Goal: Transaction & Acquisition: Purchase product/service

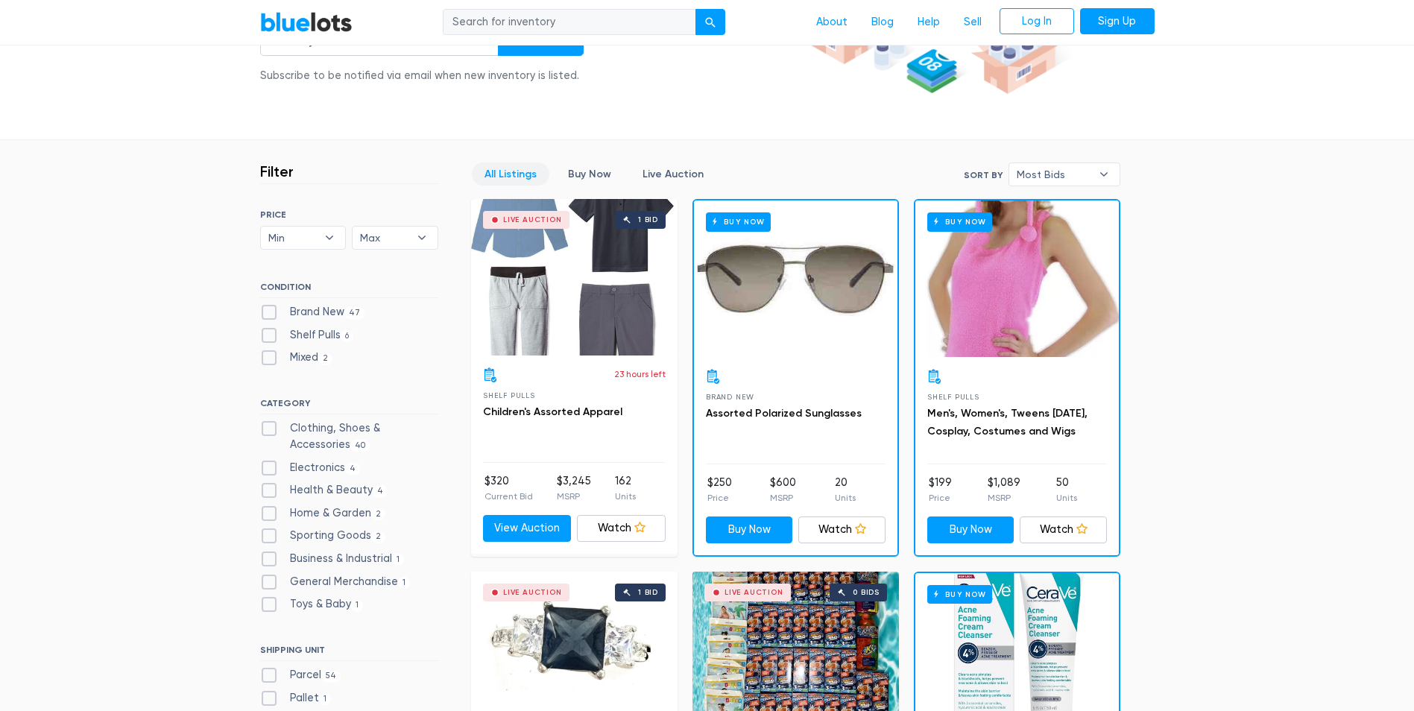
scroll to position [373, 0]
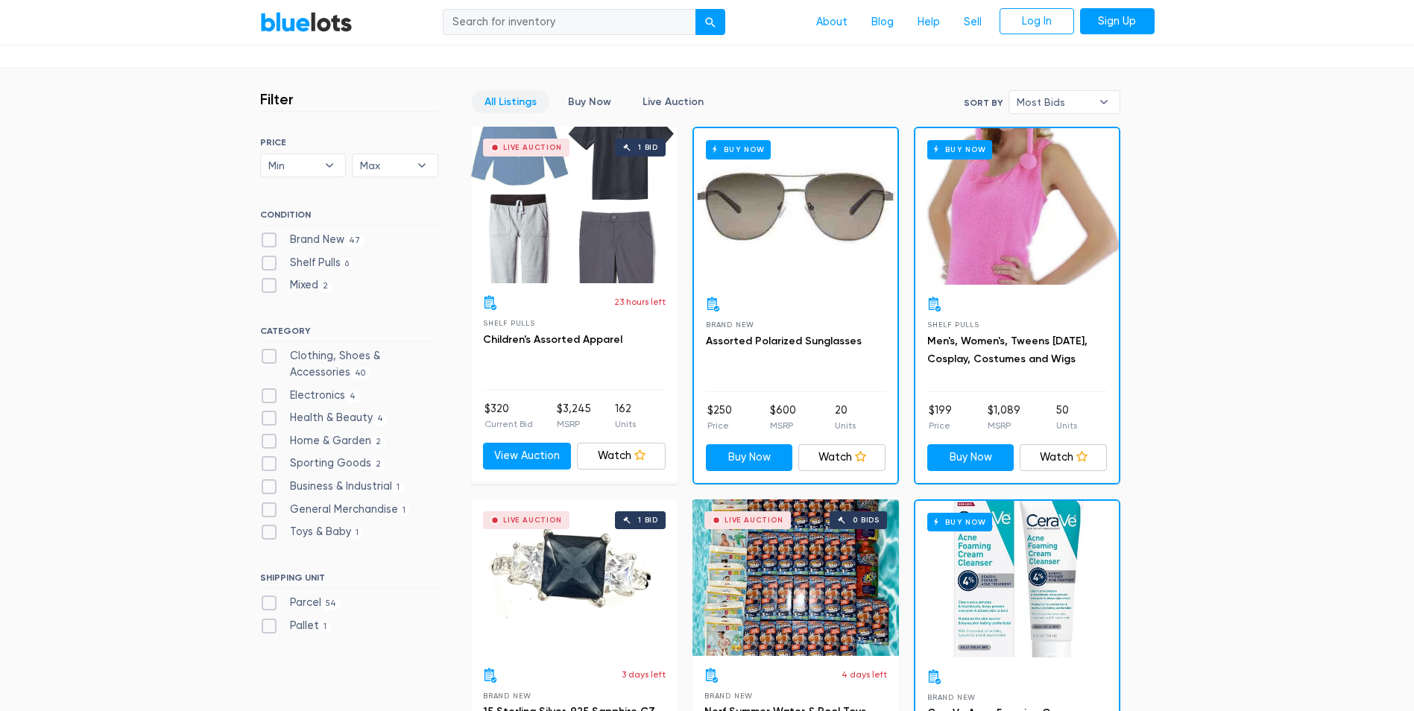
click at [329, 414] on label "Health & Beauty 4" at bounding box center [324, 418] width 128 height 16
click at [270, 414] on Beauty"] "Health & Beauty 4" at bounding box center [265, 415] width 10 height 10
checkbox Beauty"] "true"
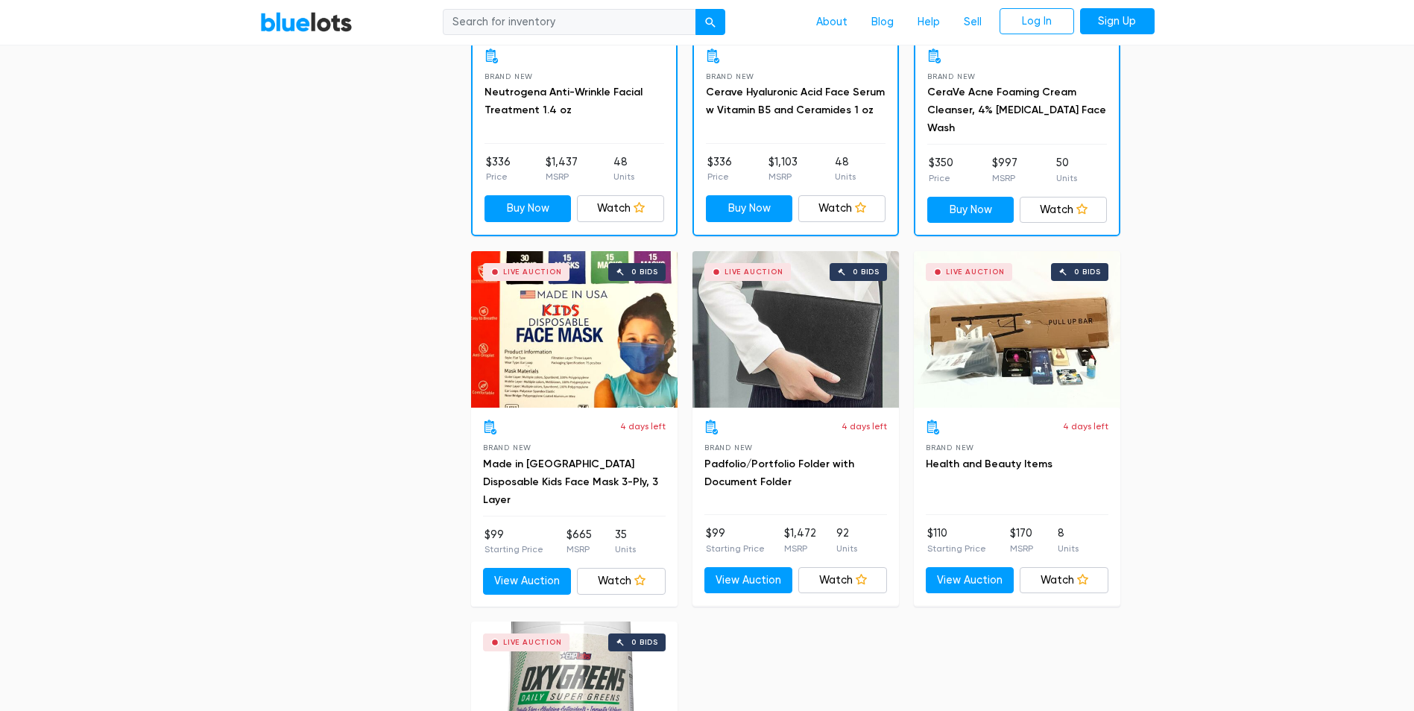
scroll to position [997, 0]
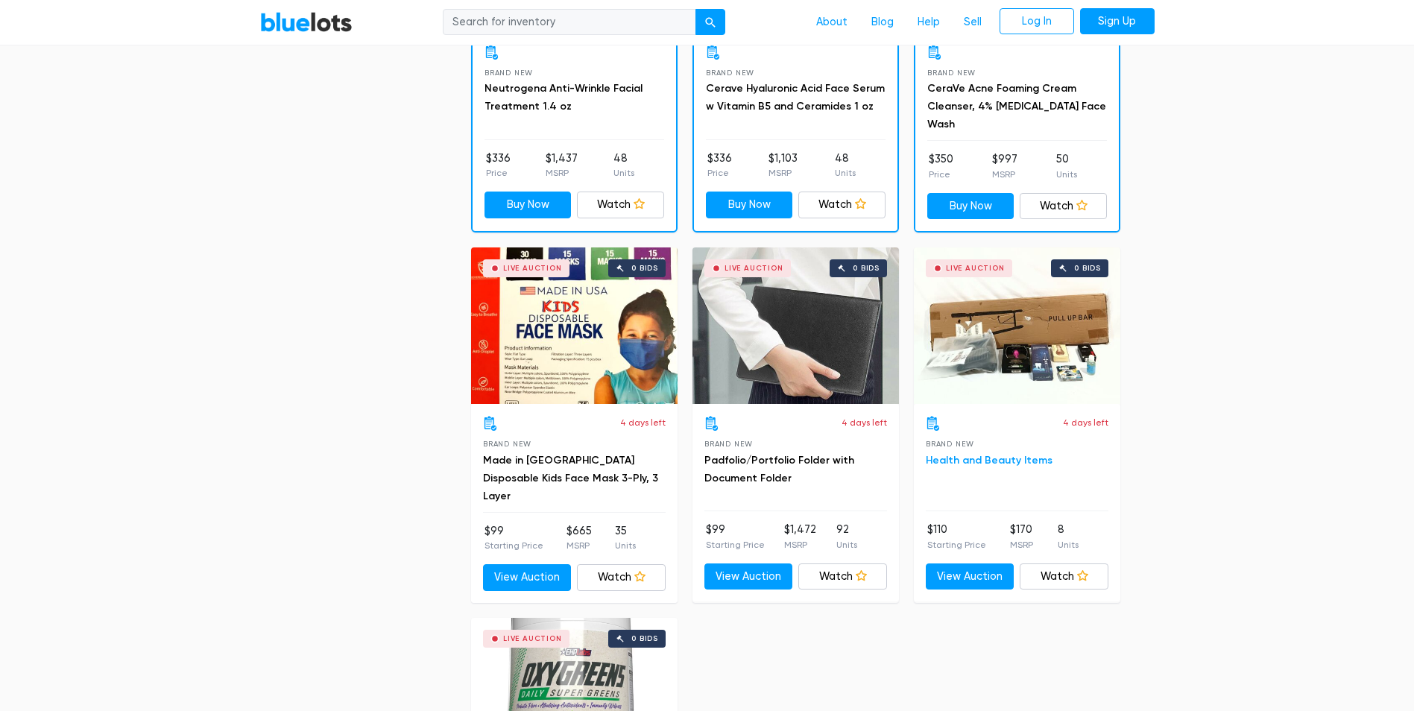
click at [952, 454] on link "Health and Beauty Items" at bounding box center [989, 460] width 127 height 13
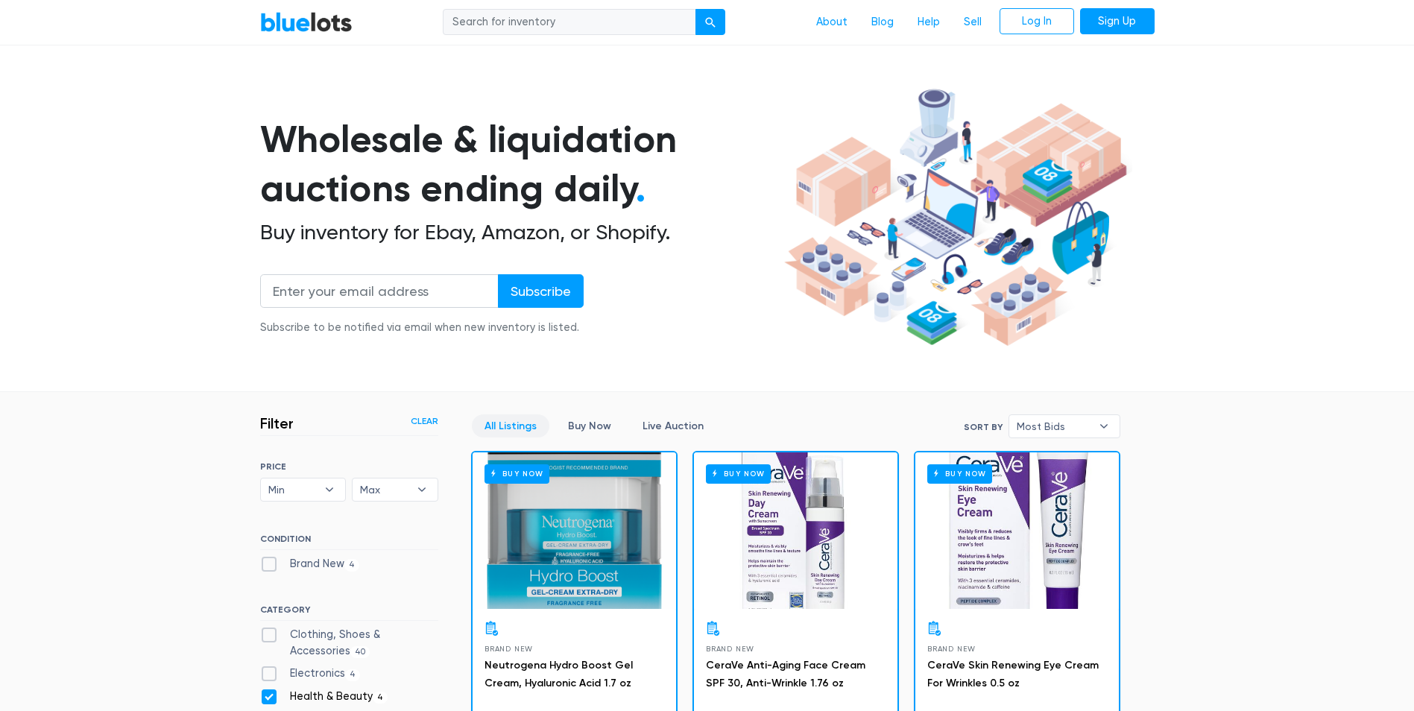
scroll to position [75, 0]
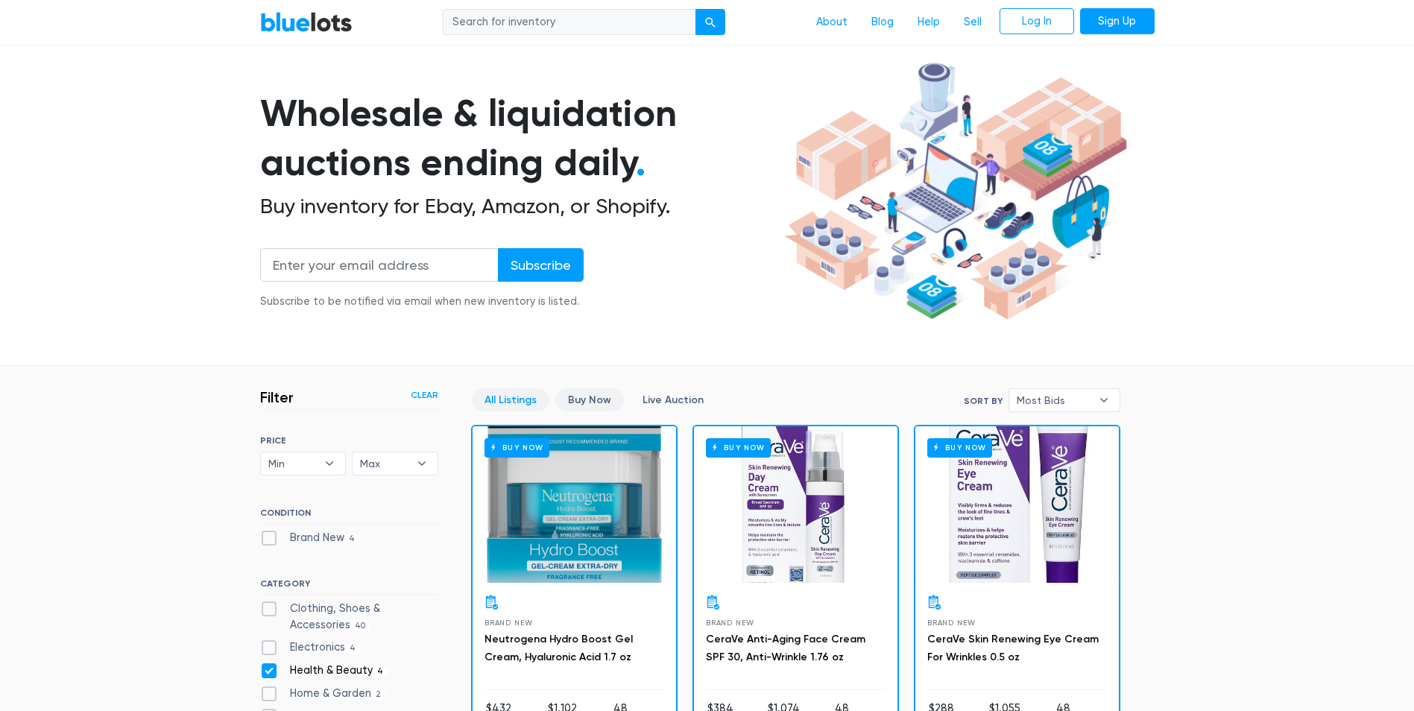
click at [599, 398] on link "Buy Now" at bounding box center [589, 399] width 69 height 23
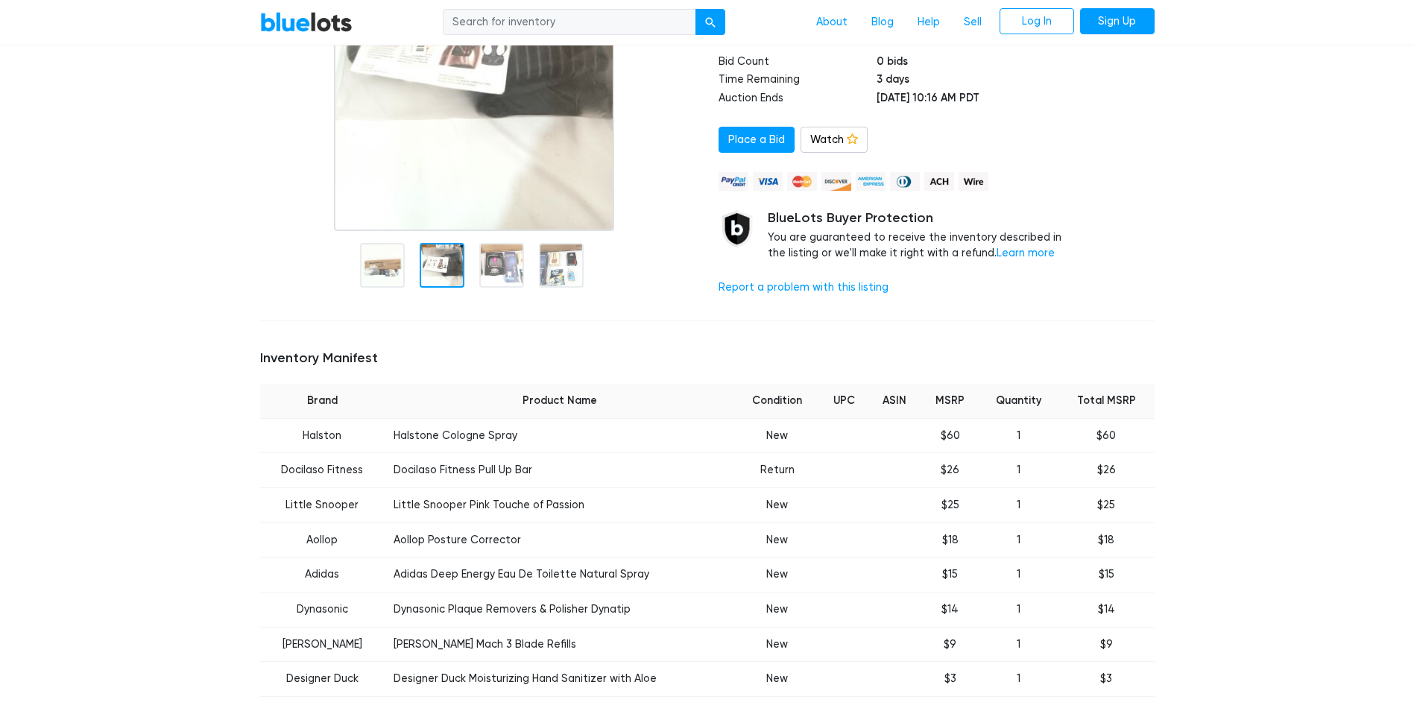
scroll to position [373, 0]
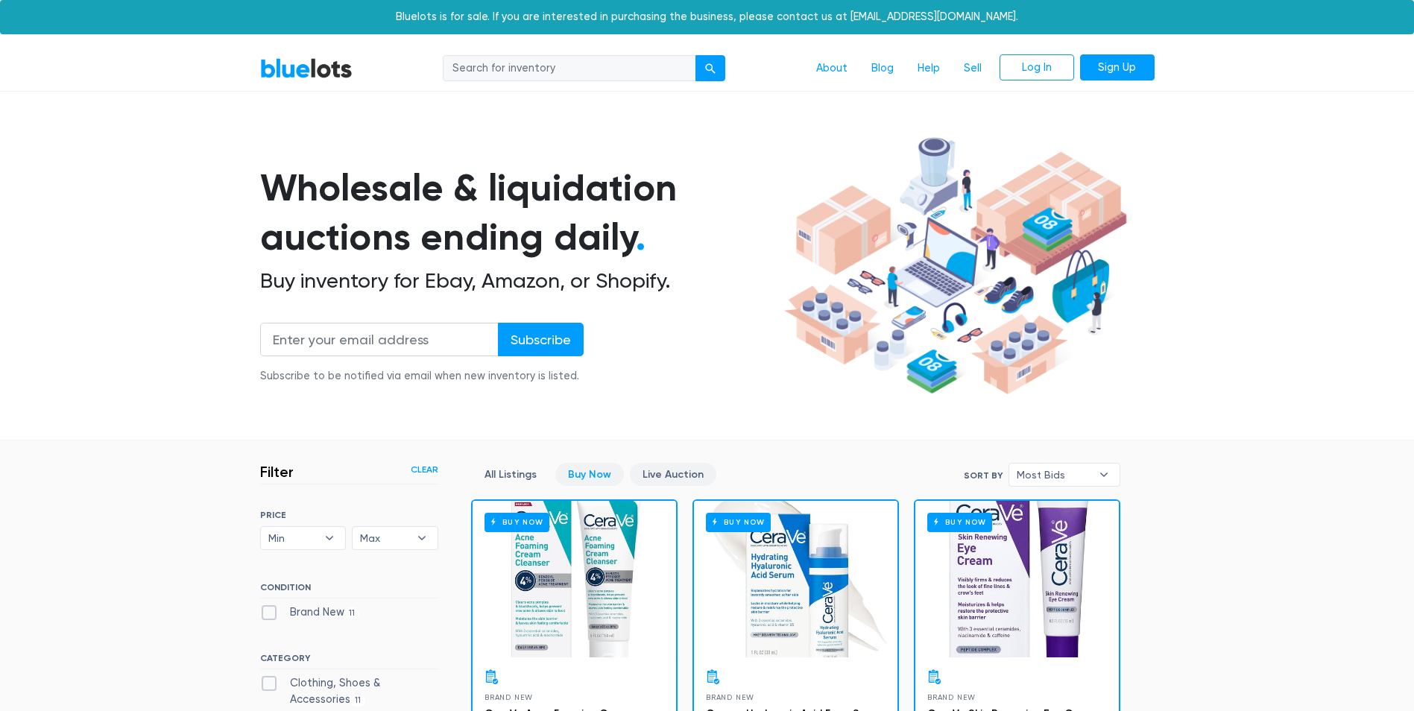
click at [679, 473] on link "Live Auction" at bounding box center [673, 474] width 86 height 23
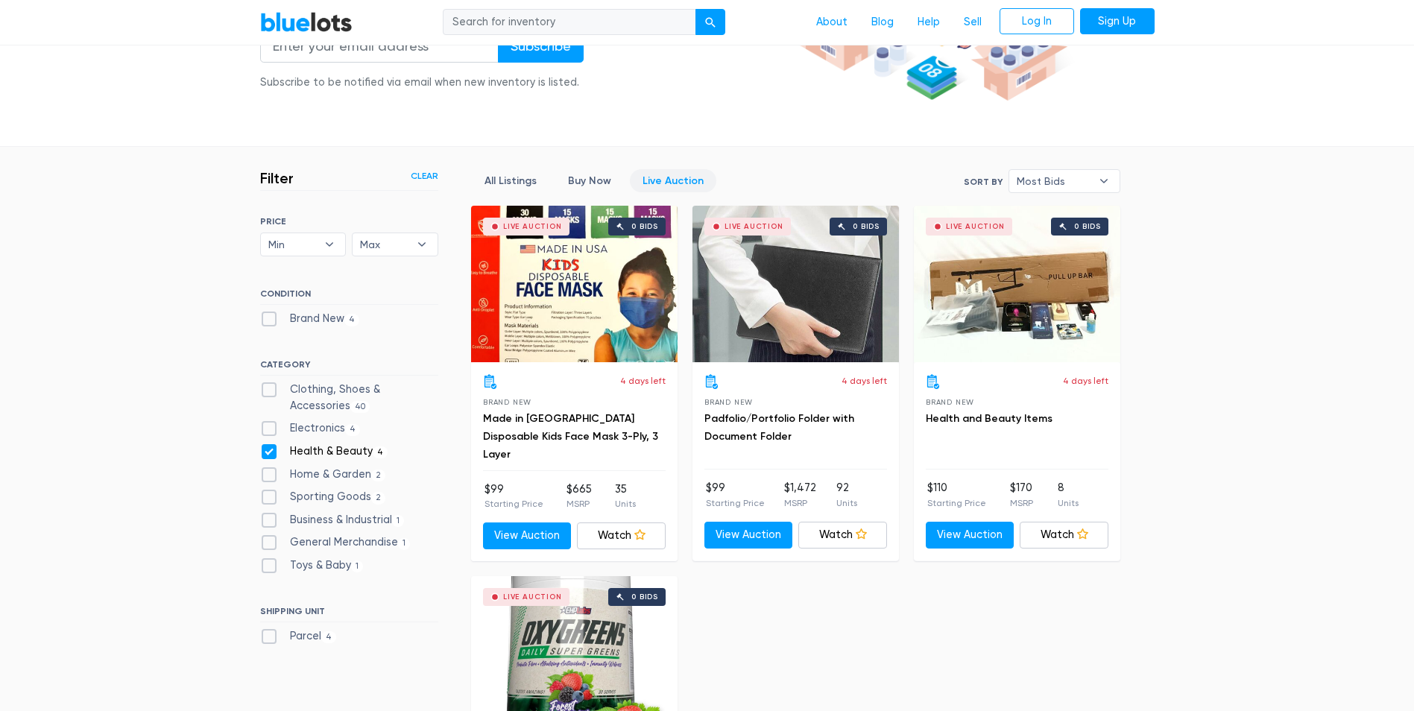
scroll to position [298, 0]
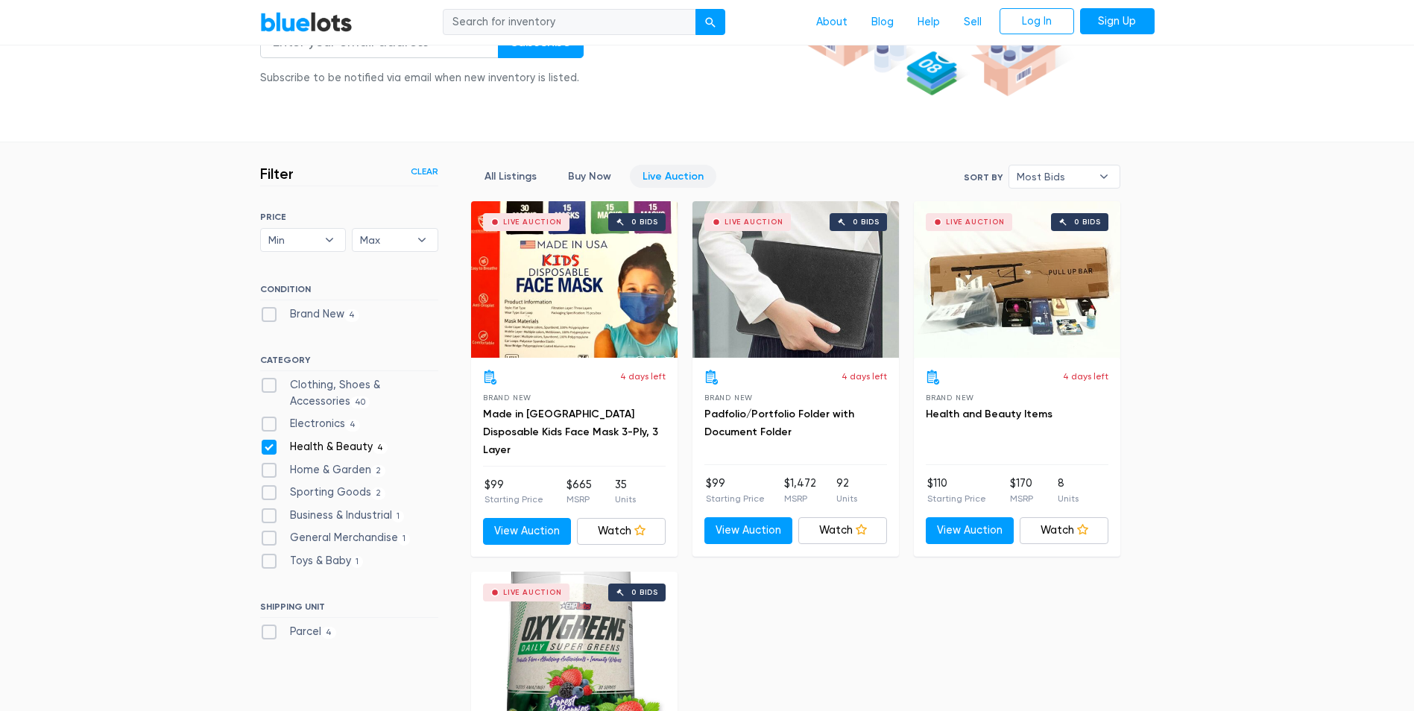
click at [271, 539] on label "General Merchandise 1" at bounding box center [335, 538] width 151 height 16
click at [270, 539] on Merchandise"] "General Merchandise 1" at bounding box center [265, 535] width 10 height 10
checkbox Merchandise"] "true"
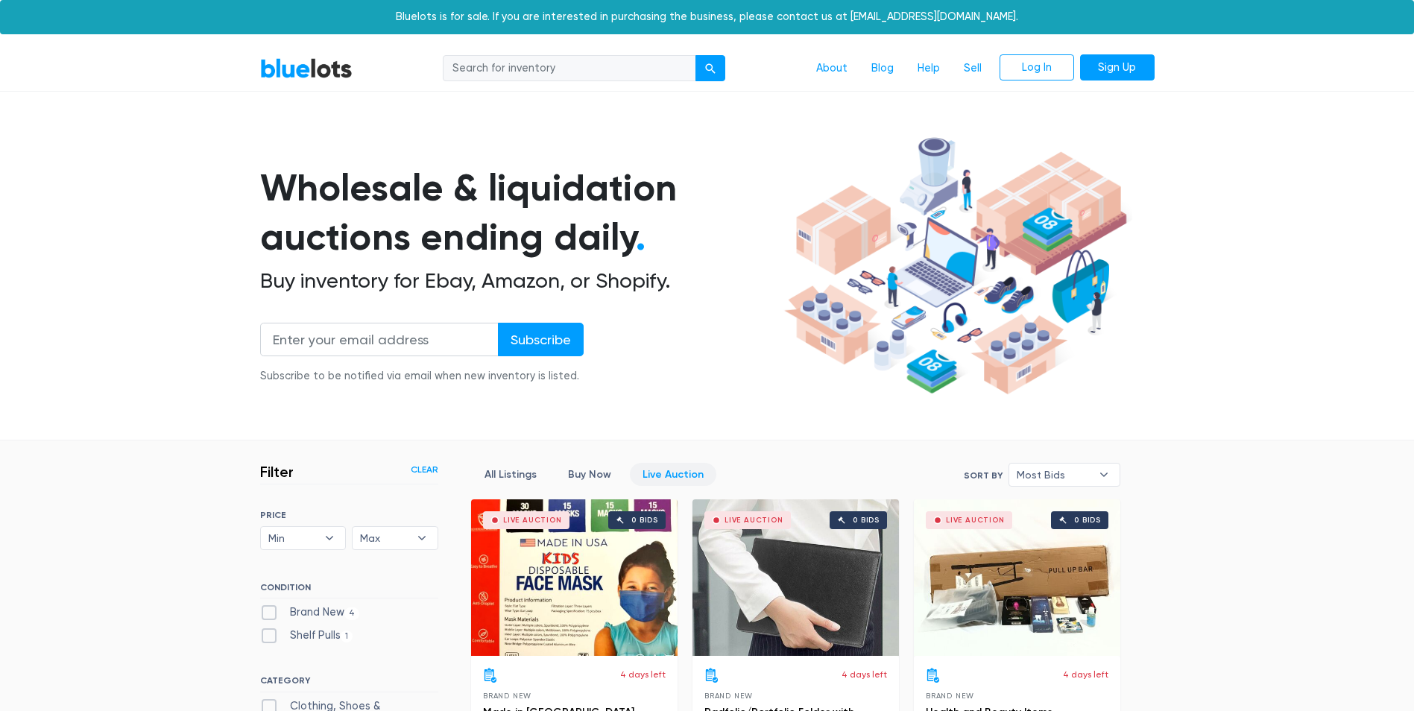
scroll to position [401, 0]
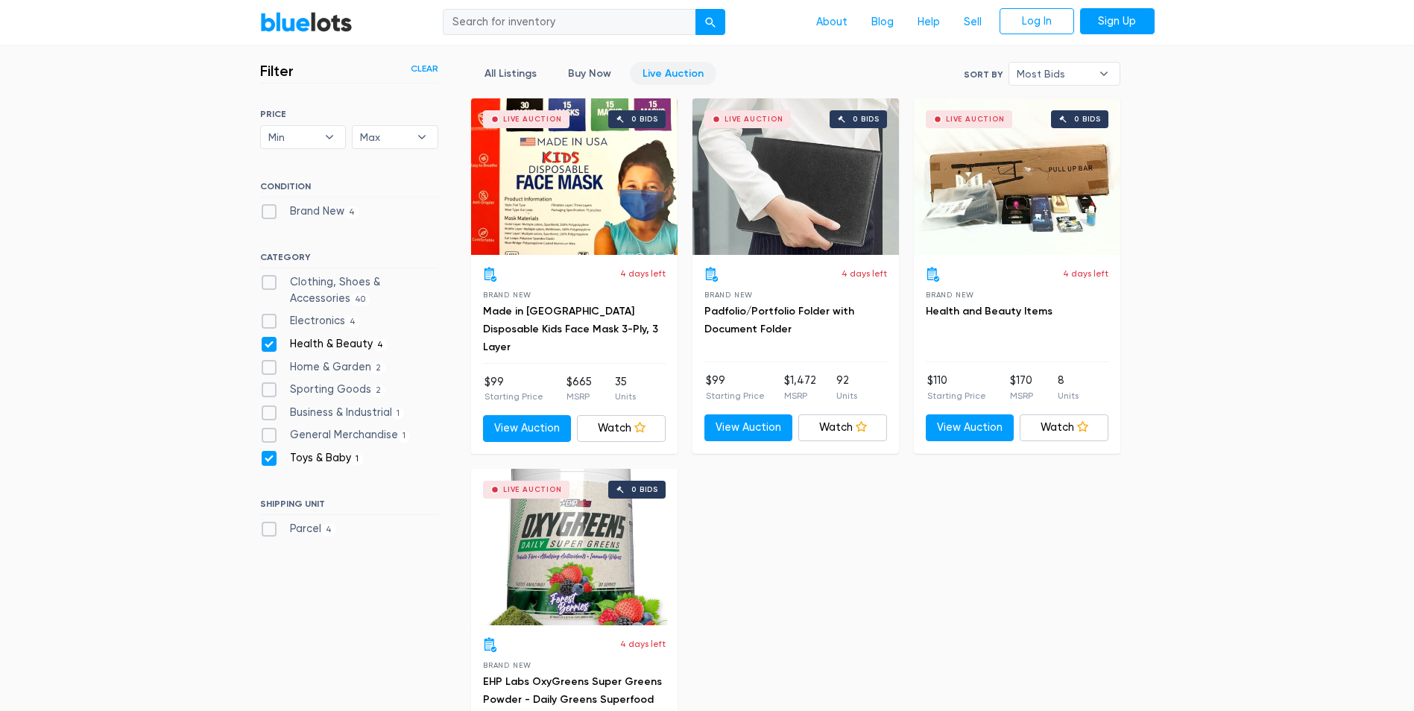
click at [269, 443] on div "General Merchandise 1" at bounding box center [349, 438] width 178 height 22
click at [266, 457] on label "Toys & Baby 1" at bounding box center [312, 458] width 104 height 16
click at [266, 457] on Baby"] "Toys & Baby 1" at bounding box center [265, 455] width 10 height 10
checkbox Baby"] "false"
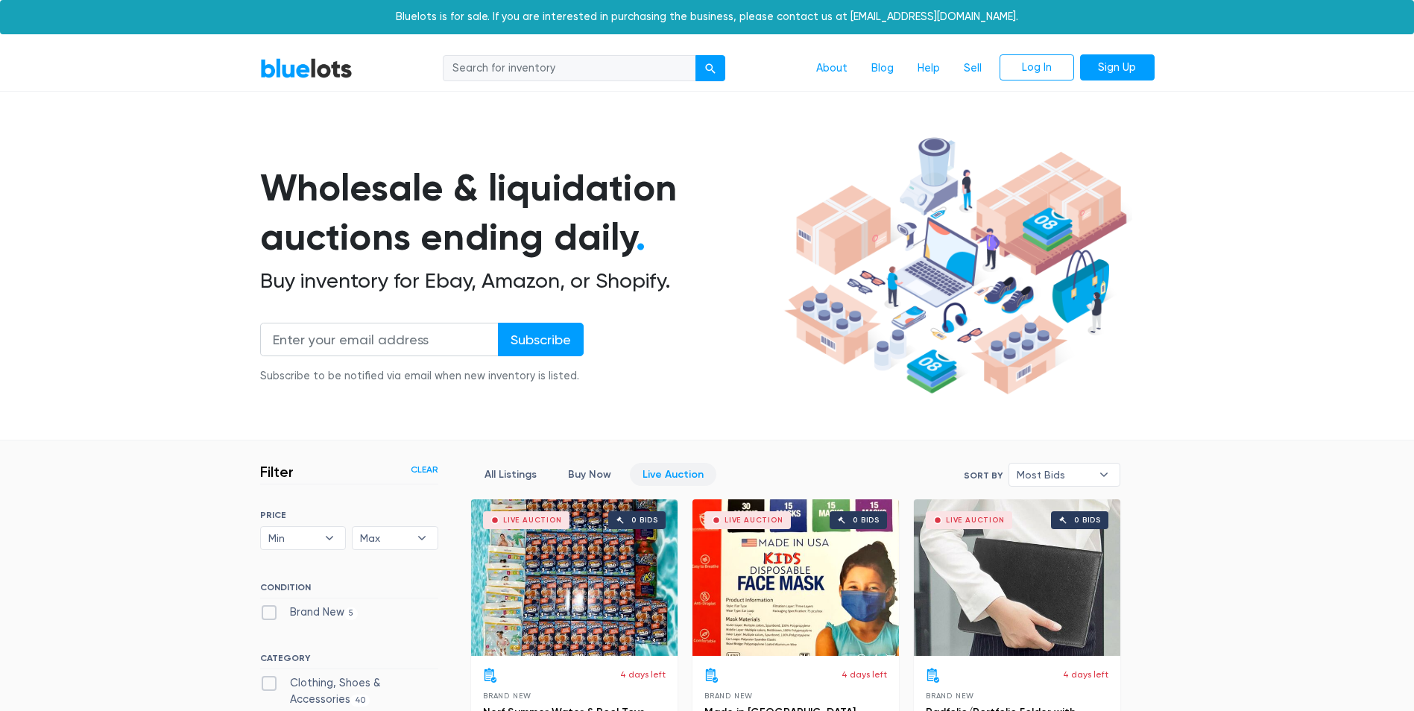
checkbox Merchandise"] "true"
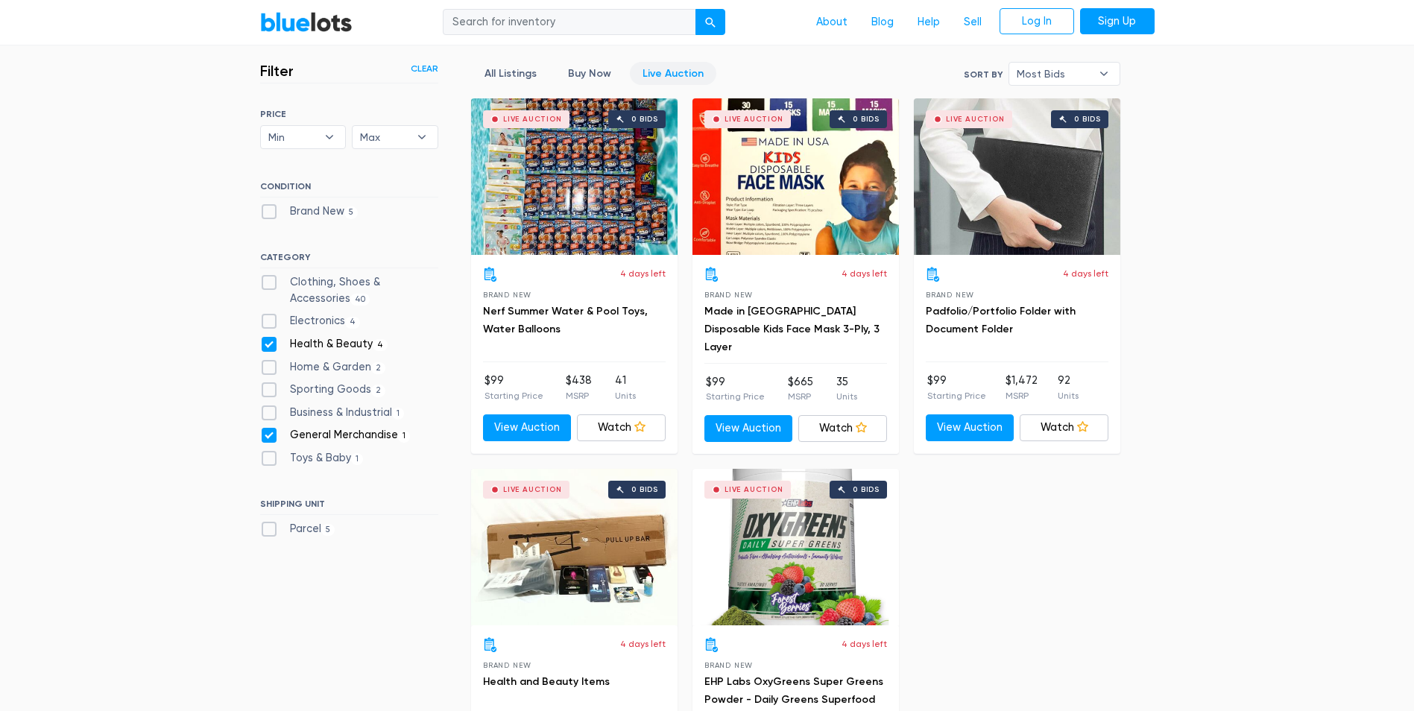
click at [270, 336] on label "Health & Beauty 4" at bounding box center [324, 344] width 128 height 16
click at [270, 336] on Beauty"] "Health & Beauty 4" at bounding box center [265, 341] width 10 height 10
checkbox Beauty"] "false"
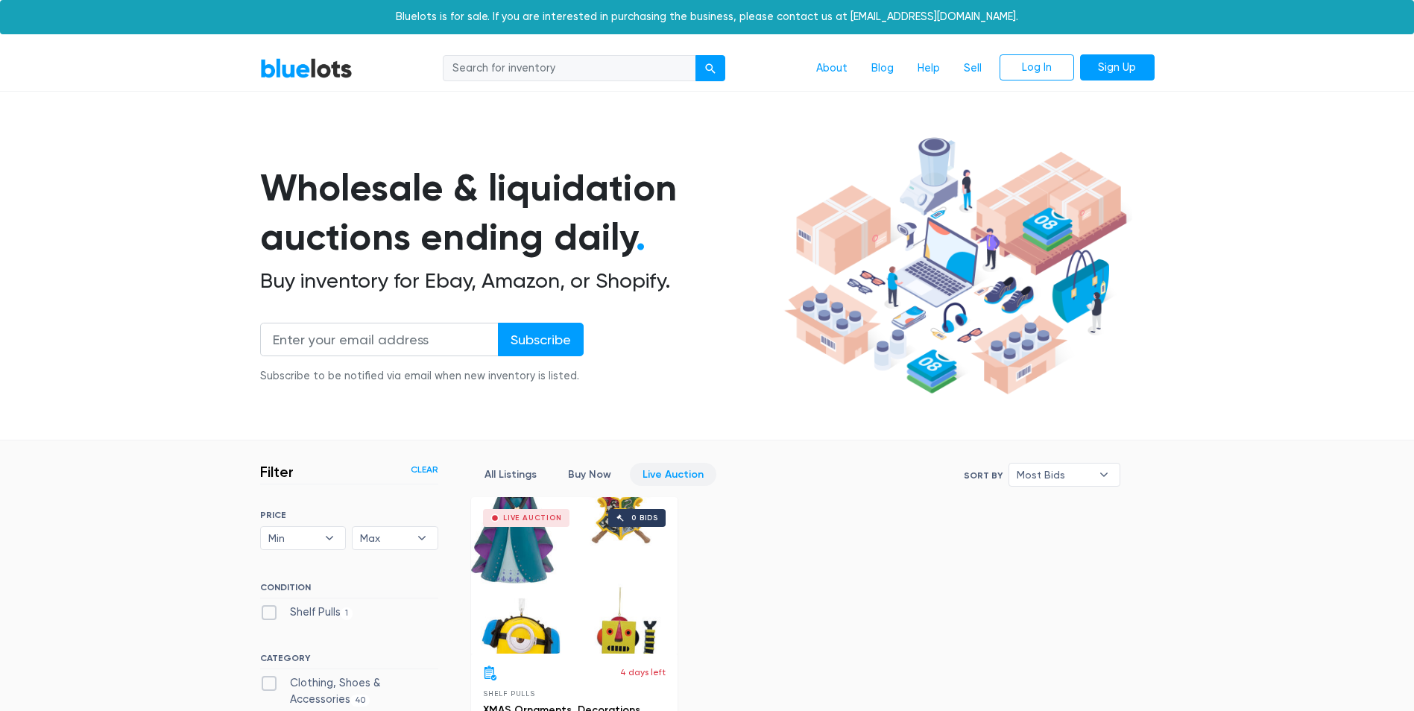
scroll to position [401, 0]
